Goal: Task Accomplishment & Management: Use online tool/utility

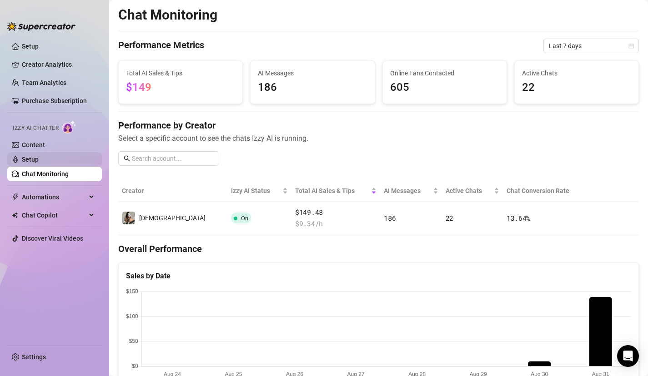
click at [39, 163] on link "Setup" at bounding box center [30, 159] width 17 height 7
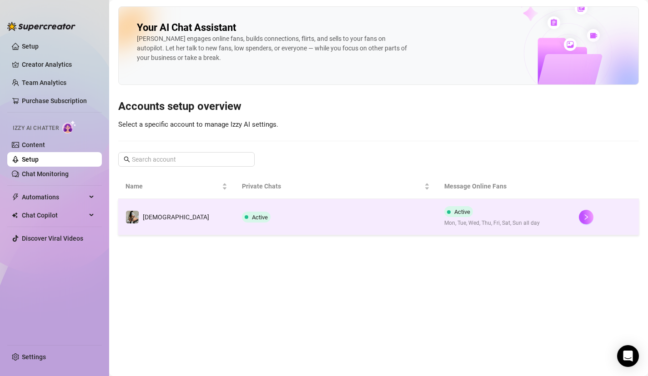
click at [247, 225] on td "Active" at bounding box center [336, 217] width 202 height 36
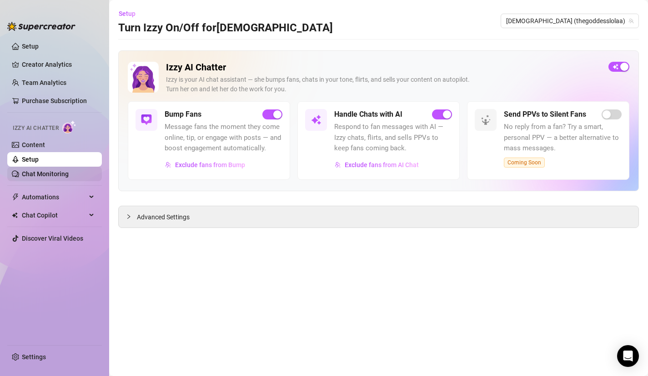
click at [50, 172] on link "Chat Monitoring" at bounding box center [45, 173] width 47 height 7
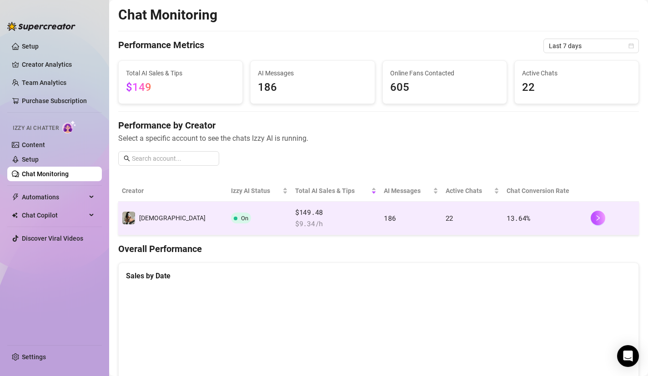
click at [234, 220] on span at bounding box center [236, 219] width 4 height 4
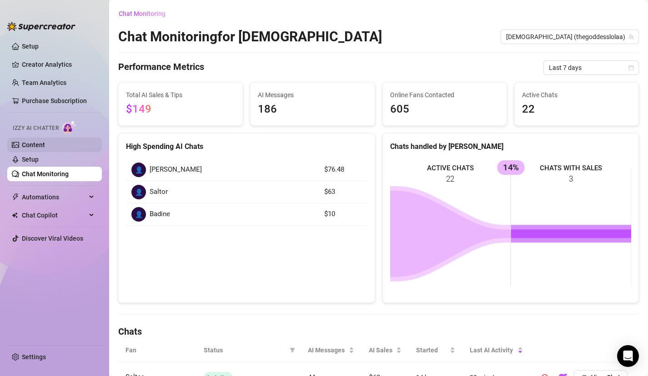
click at [43, 145] on link "Content" at bounding box center [33, 144] width 23 height 7
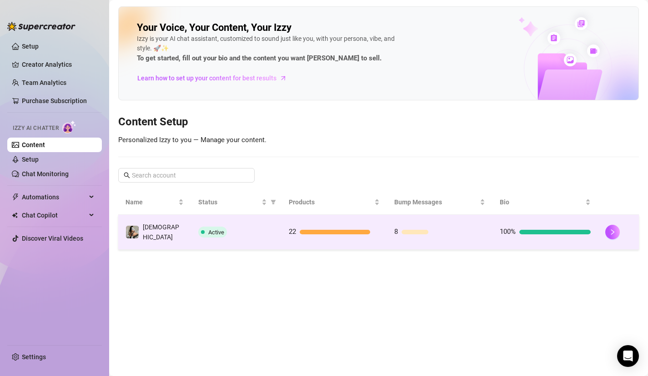
click at [289, 220] on td "22" at bounding box center [333, 232] width 105 height 35
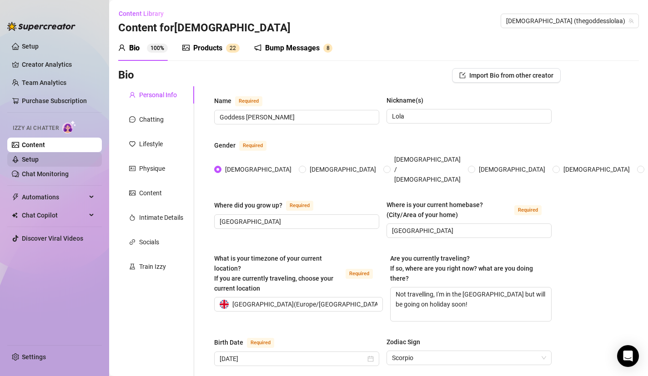
click at [38, 159] on link "Setup" at bounding box center [30, 159] width 17 height 7
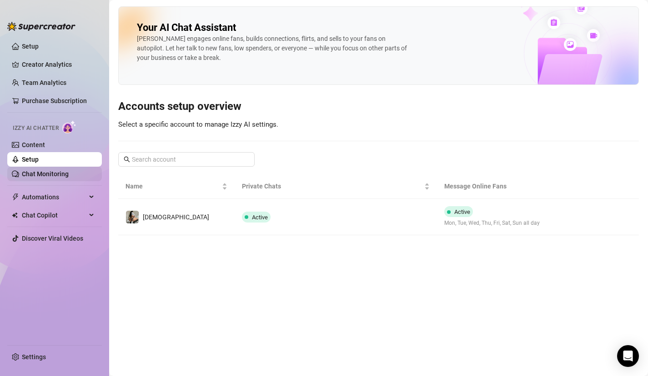
click at [47, 177] on link "Chat Monitoring" at bounding box center [45, 173] width 47 height 7
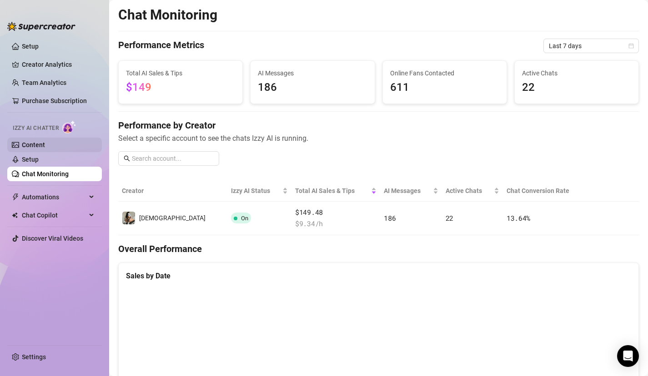
click at [33, 145] on link "Content" at bounding box center [33, 144] width 23 height 7
